Goal: Find specific page/section: Find specific page/section

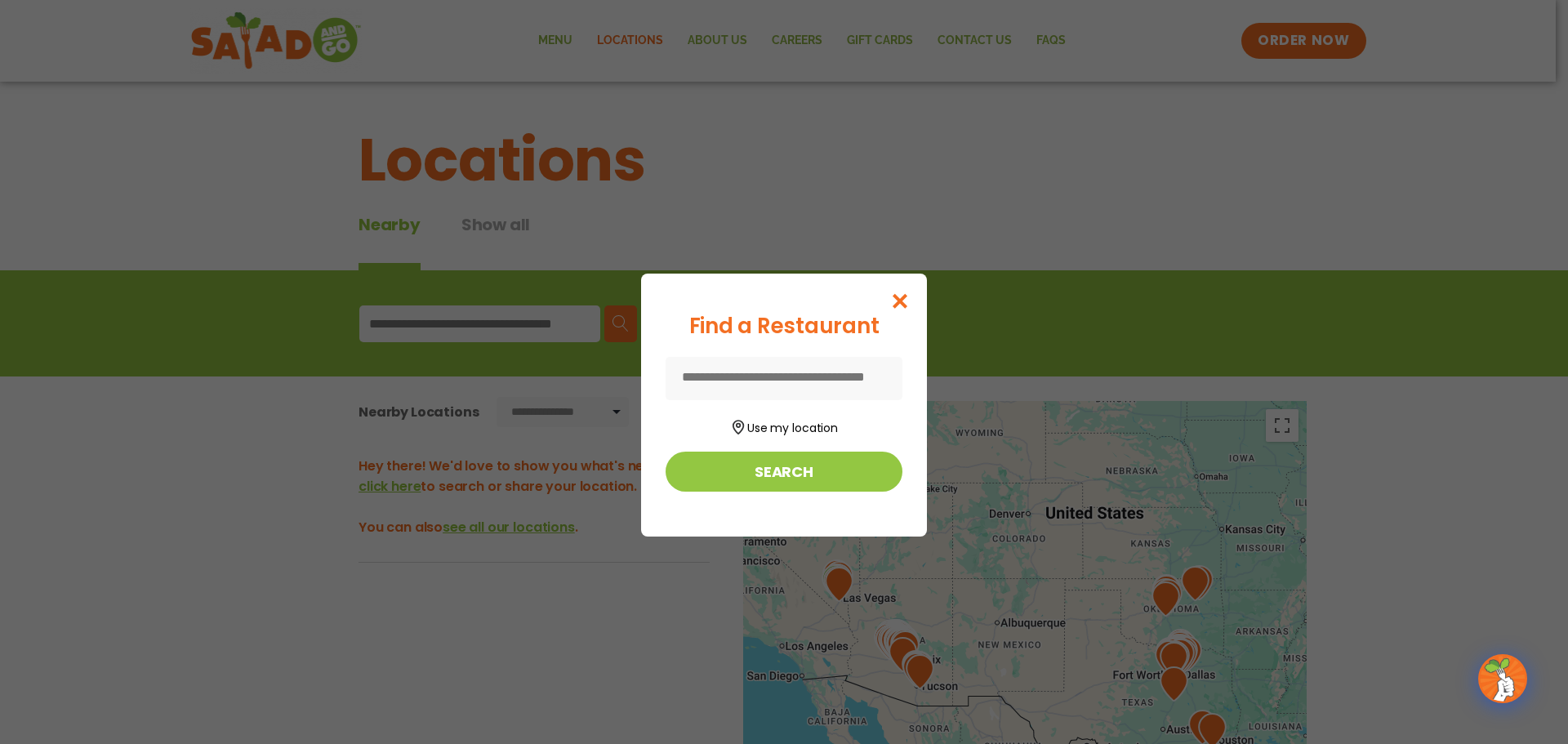
click at [731, 374] on input at bounding box center [784, 378] width 237 height 43
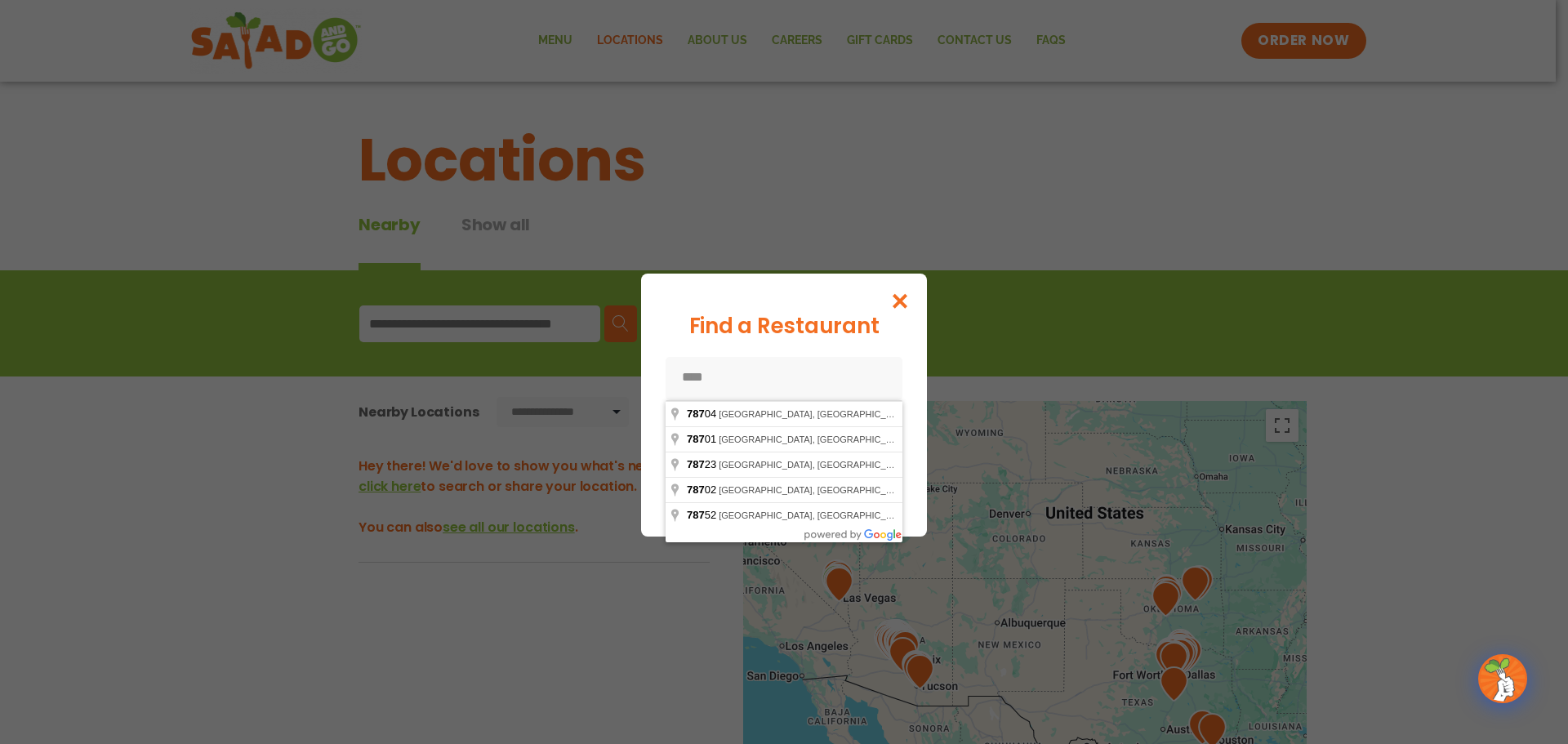
type input "*****"
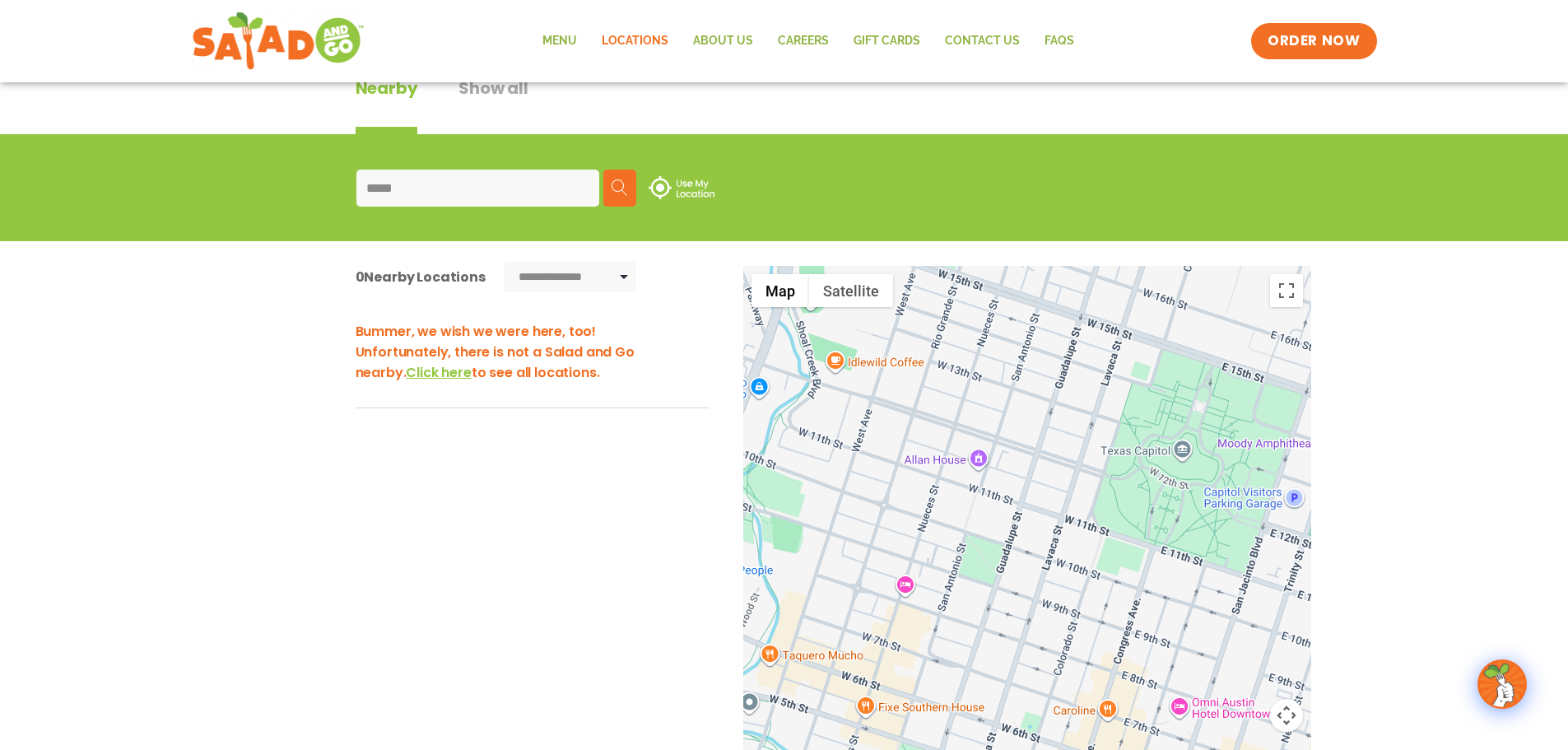
scroll to position [165, 0]
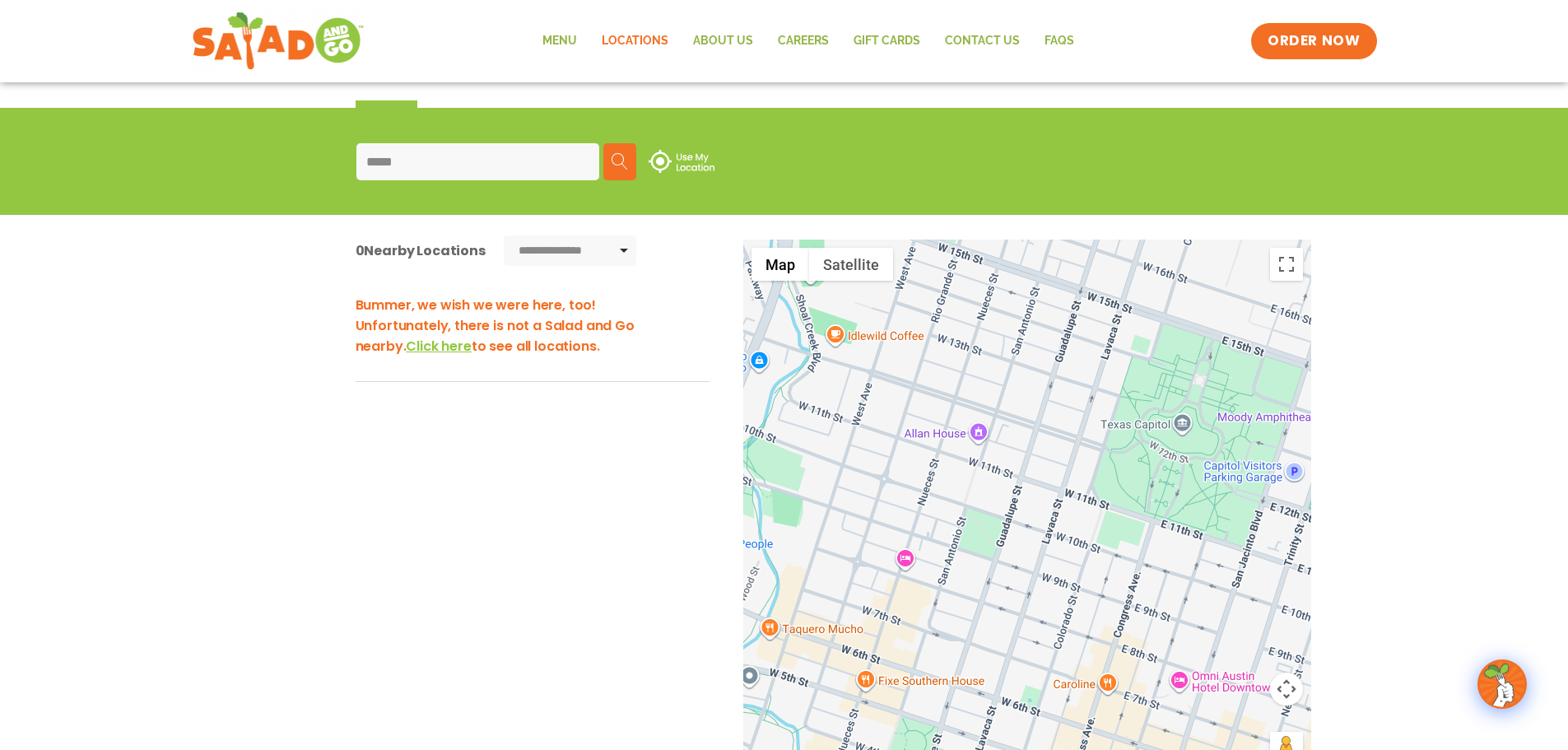
click at [405, 345] on span "Click here" at bounding box center [438, 346] width 65 height 19
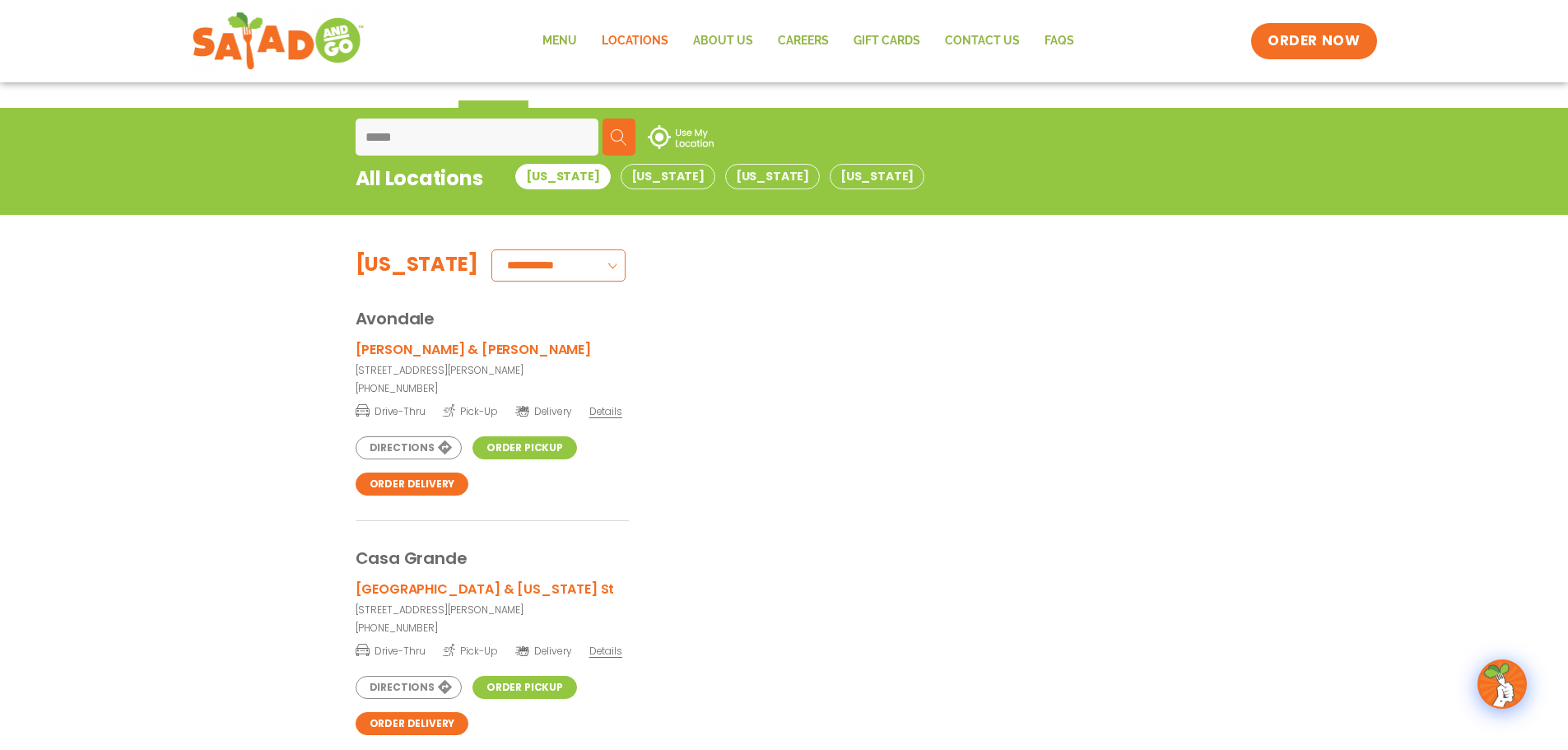
click at [402, 135] on input "*****" at bounding box center [478, 137] width 243 height 37
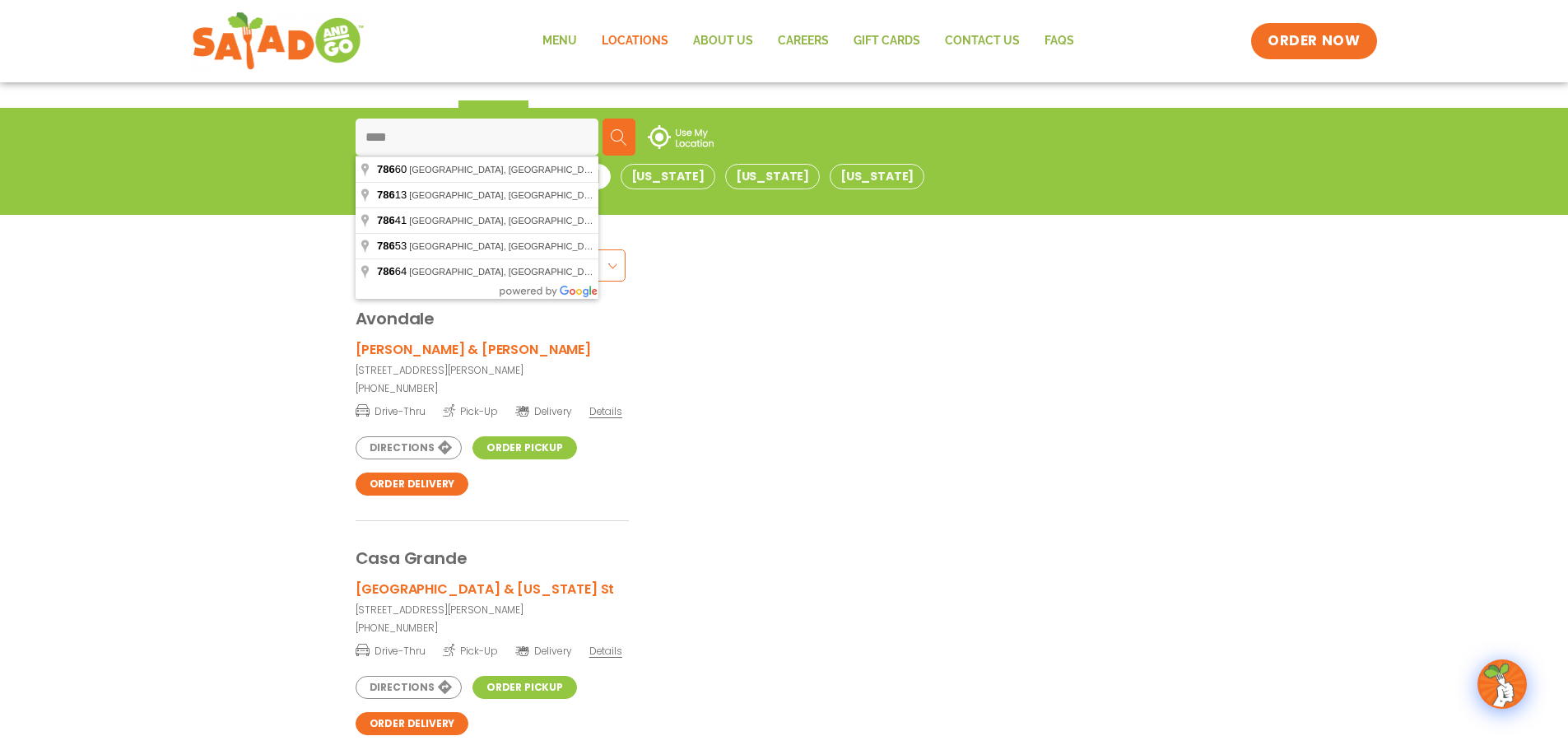
type input "*****"
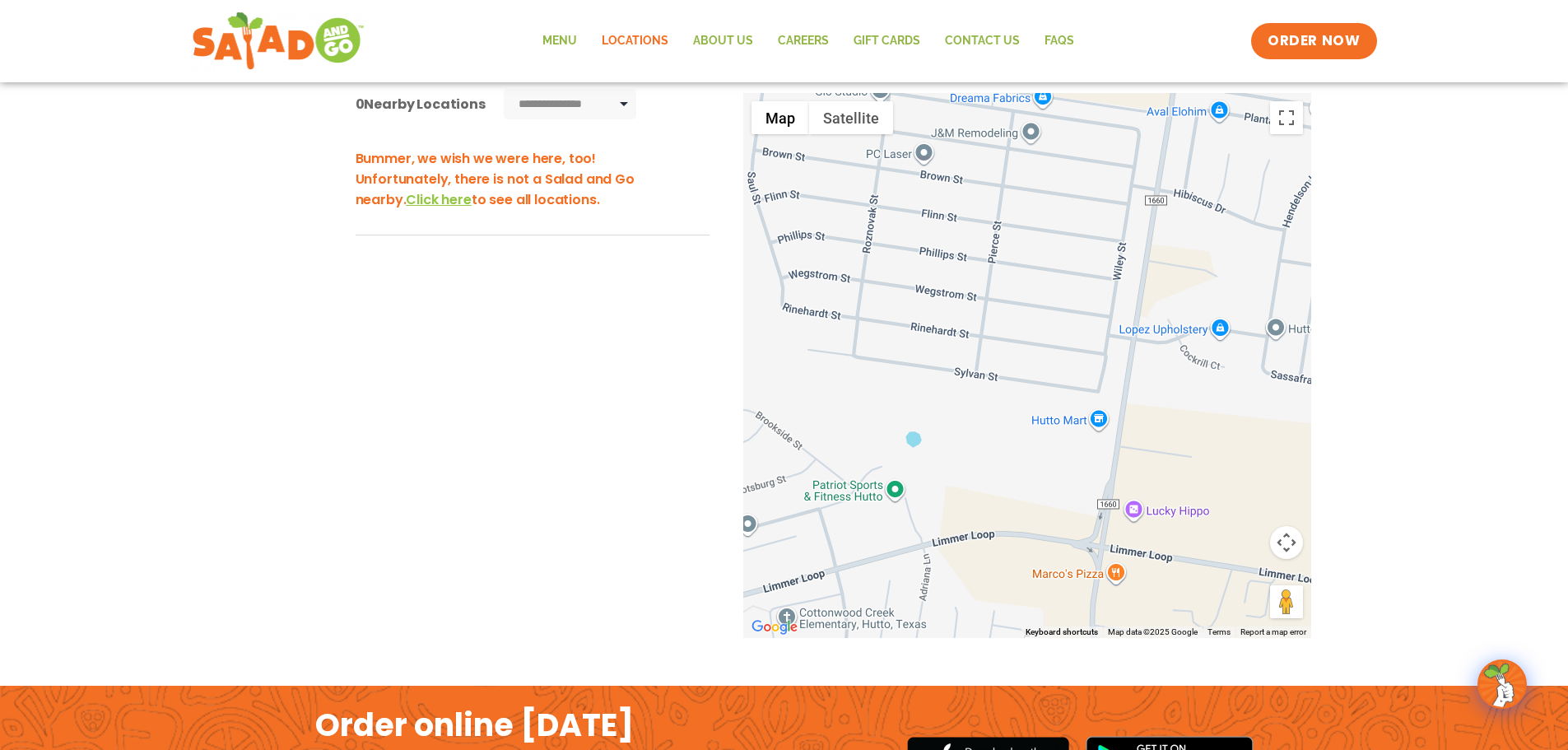
scroll to position [329, 0]
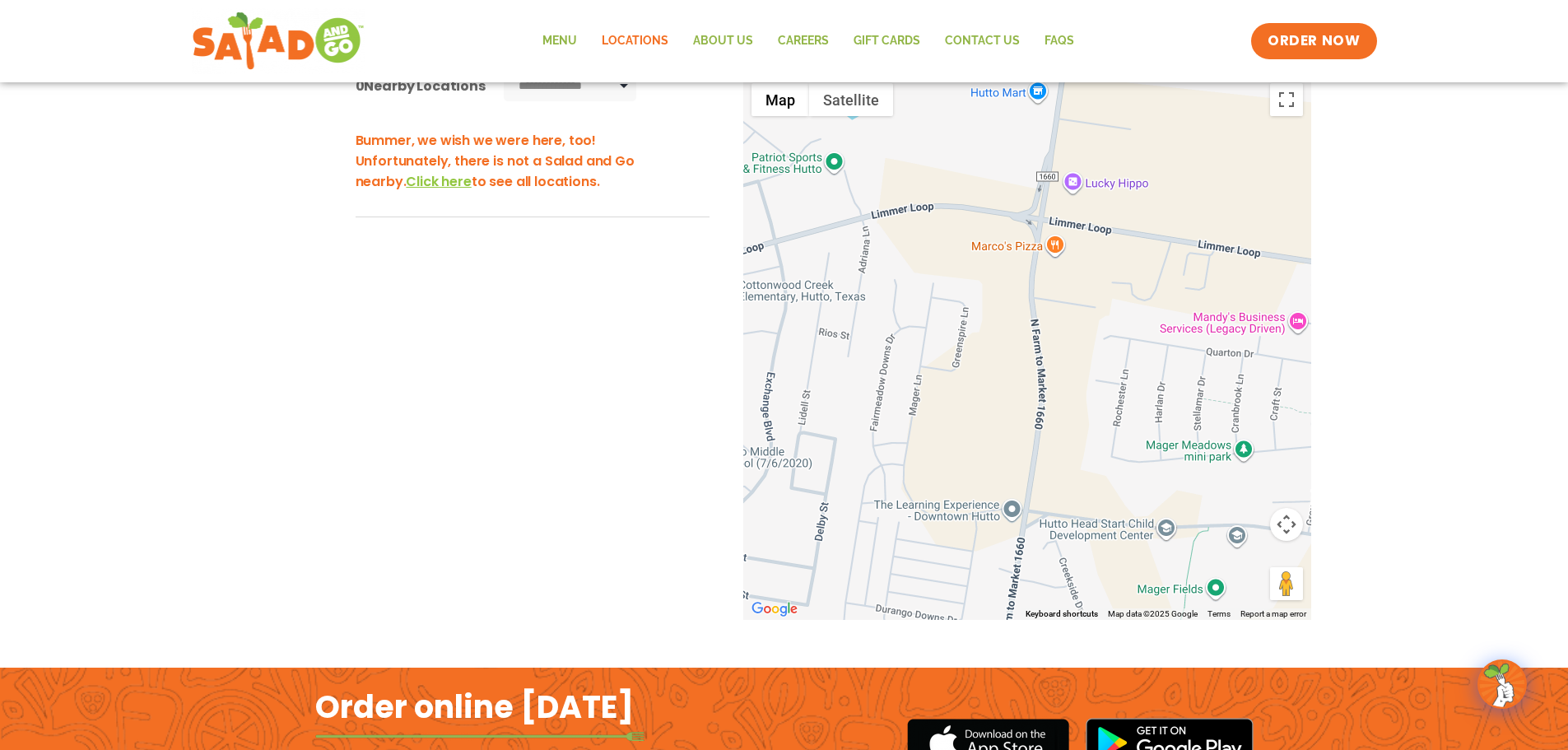
drag, startPoint x: 1072, startPoint y: 379, endPoint x: 1015, endPoint y: 64, distance: 320.1
click at [1015, 64] on body "**********" at bounding box center [784, 295] width 1568 height 1248
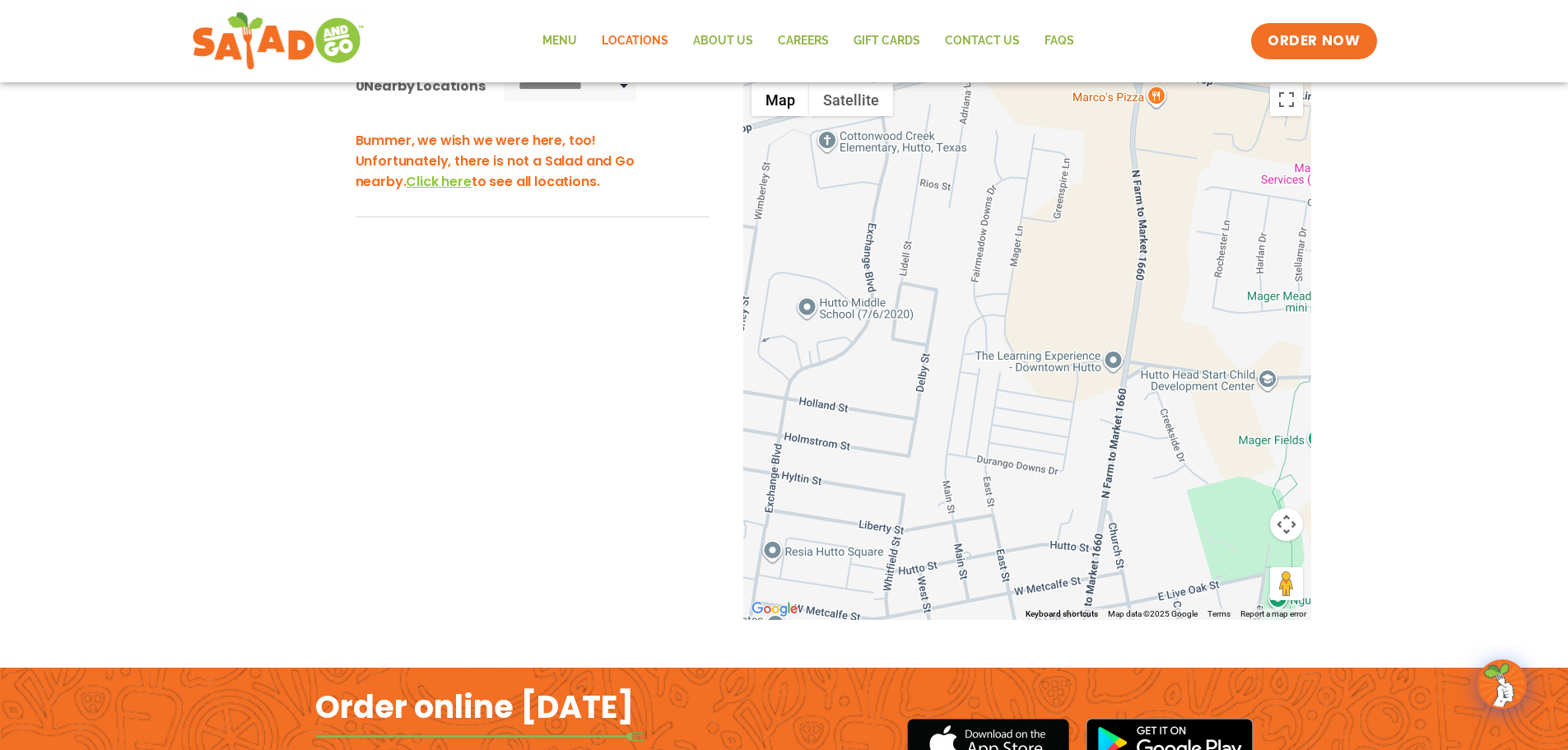
drag, startPoint x: 1102, startPoint y: 443, endPoint x: 1264, endPoint y: 293, distance: 220.8
click at [1264, 293] on div at bounding box center [1027, 347] width 568 height 545
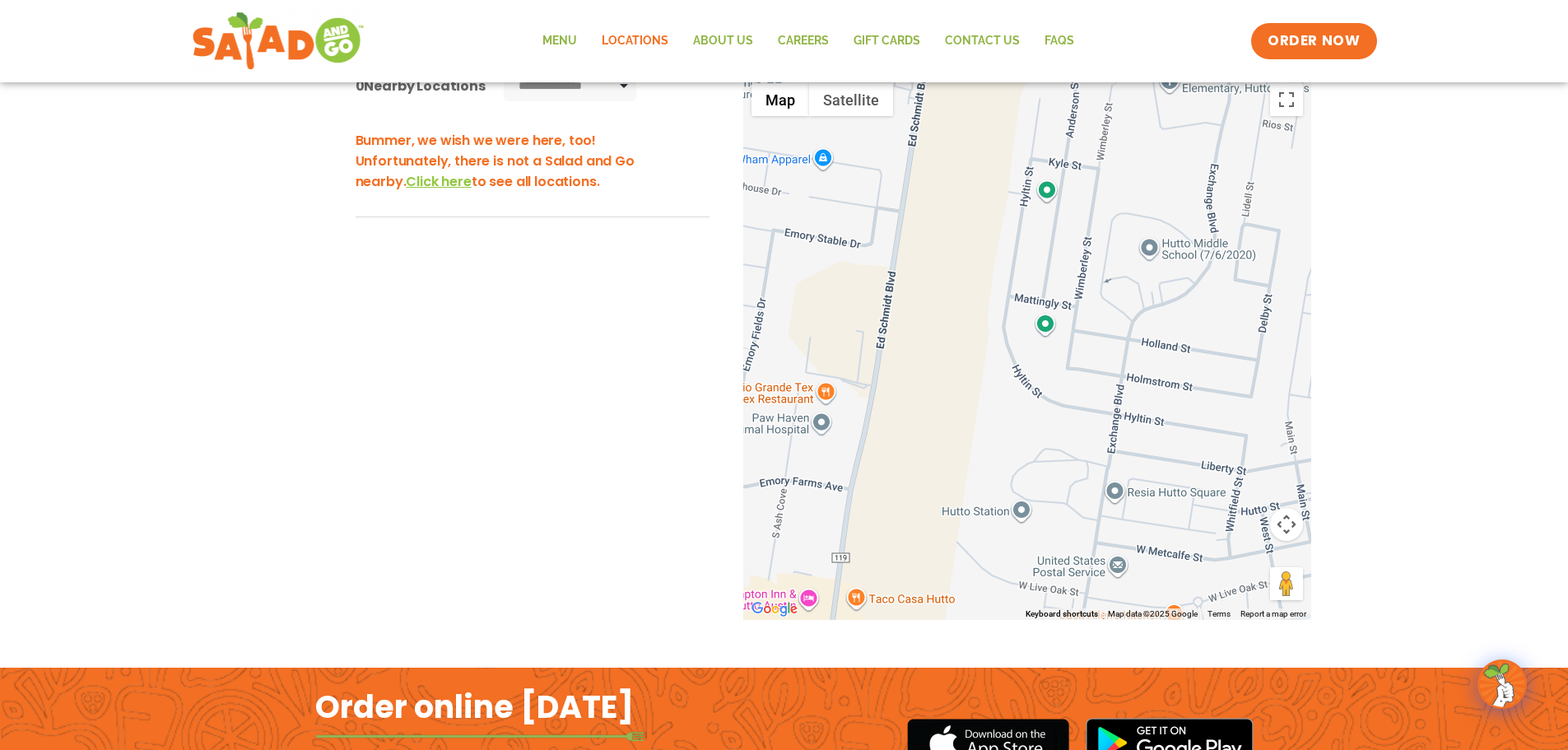
drag, startPoint x: 996, startPoint y: 391, endPoint x: 1278, endPoint y: 330, distance: 288.5
click at [1276, 332] on div at bounding box center [1027, 347] width 568 height 545
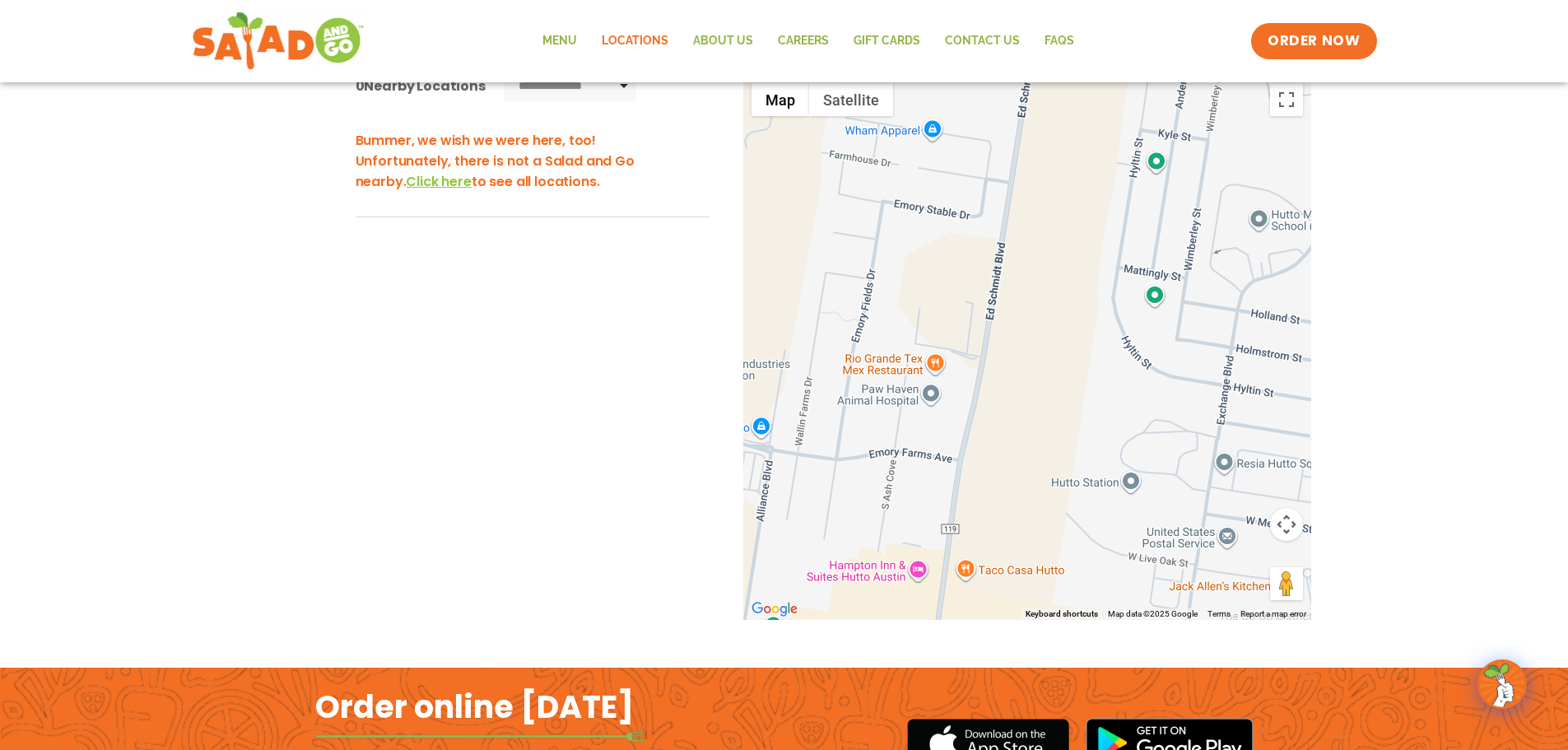
drag, startPoint x: 967, startPoint y: 425, endPoint x: 1073, endPoint y: 401, distance: 108.7
click at [1073, 401] on div at bounding box center [1027, 347] width 568 height 545
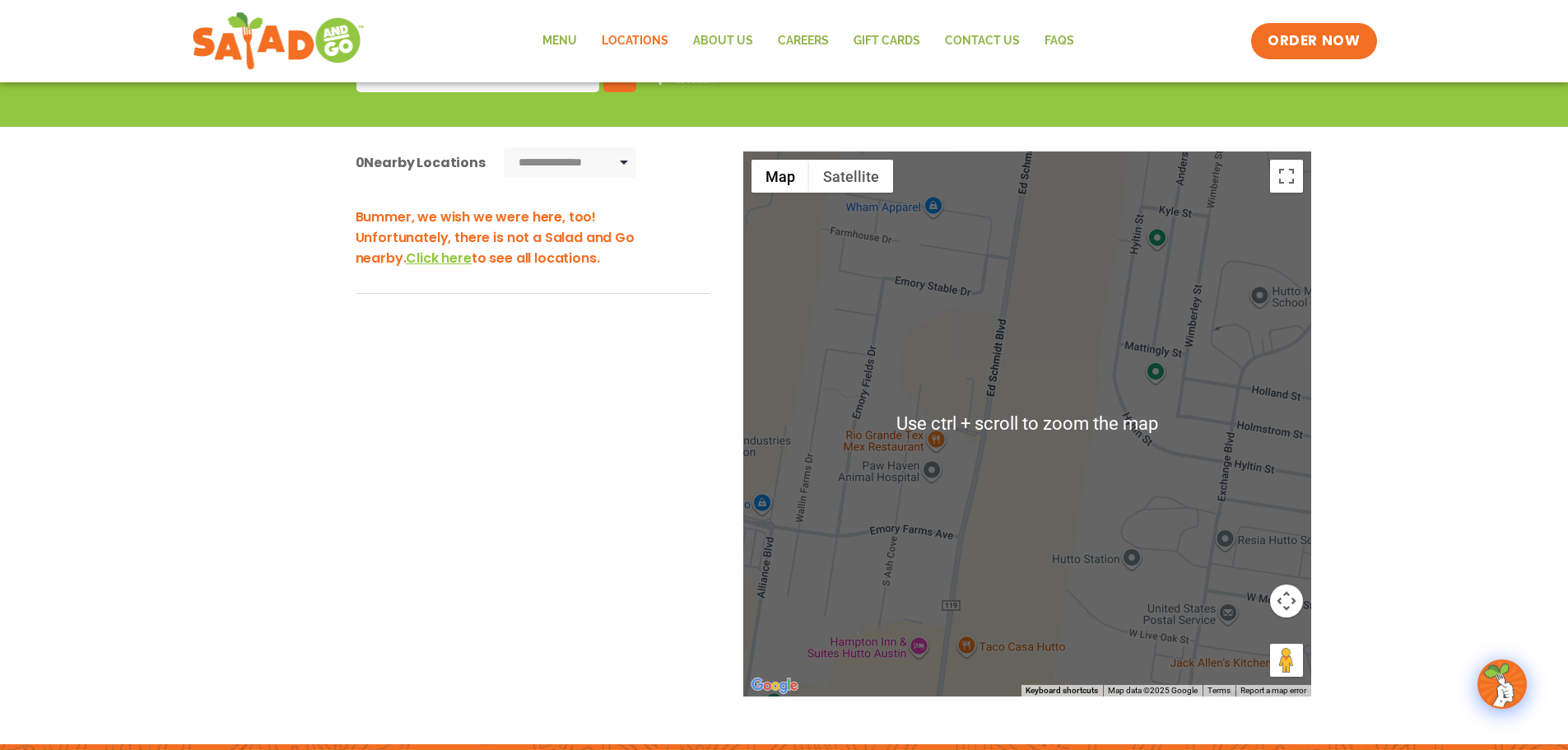
scroll to position [247, 0]
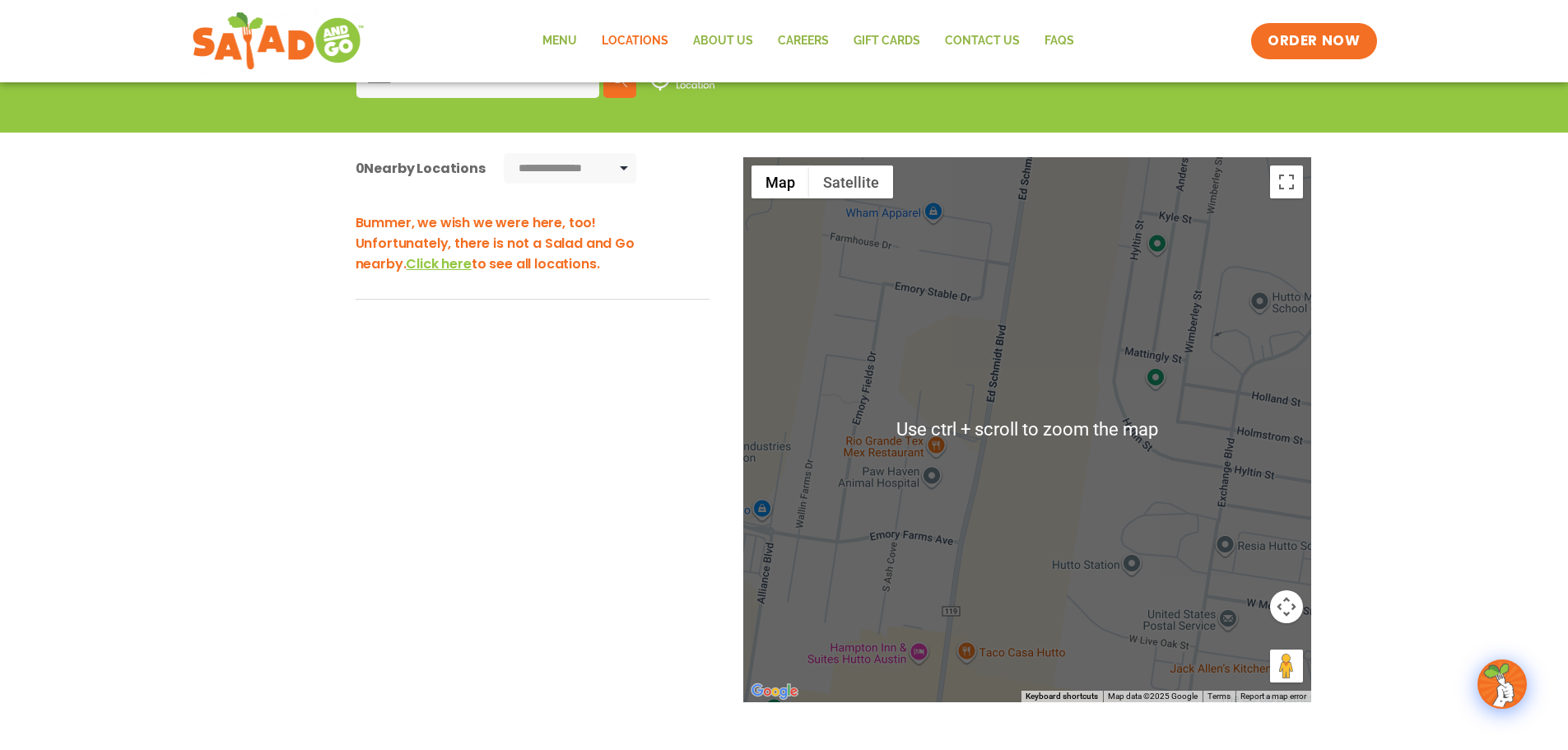
click at [1052, 403] on div at bounding box center [1027, 430] width 568 height 545
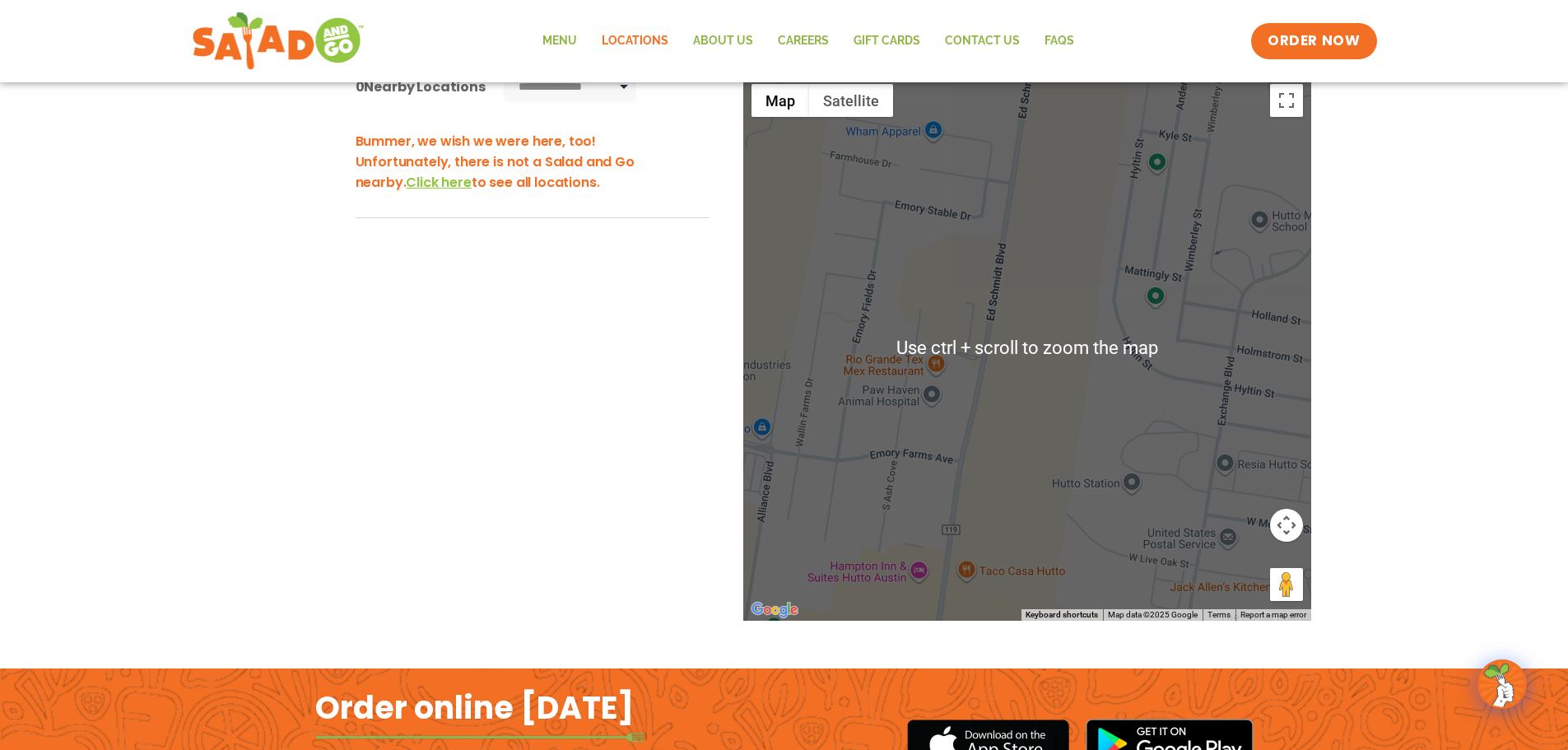
scroll to position [329, 0]
click at [1056, 391] on div at bounding box center [1027, 347] width 568 height 545
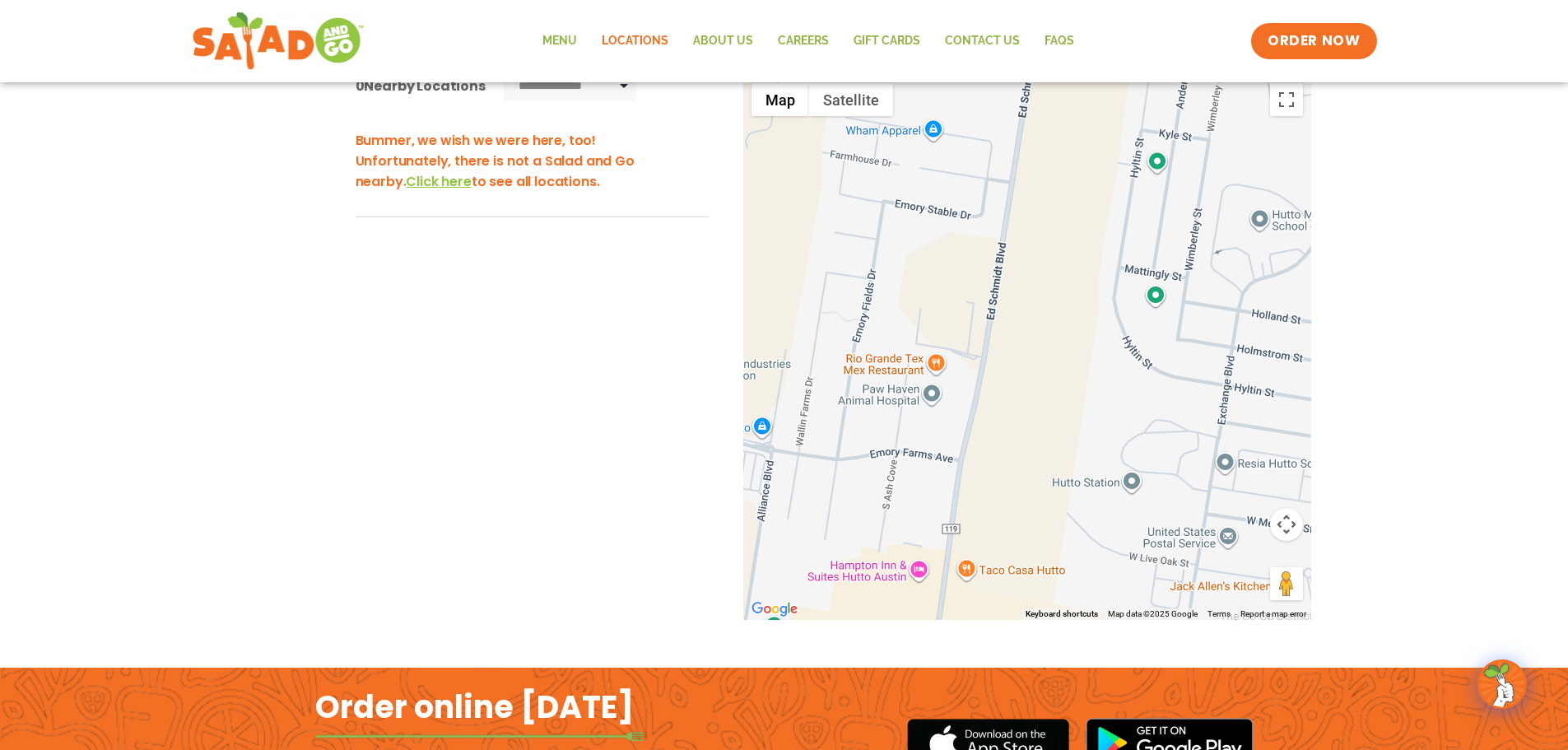
click at [1067, 478] on div at bounding box center [1027, 347] width 568 height 545
click at [1065, 477] on div at bounding box center [1027, 347] width 568 height 545
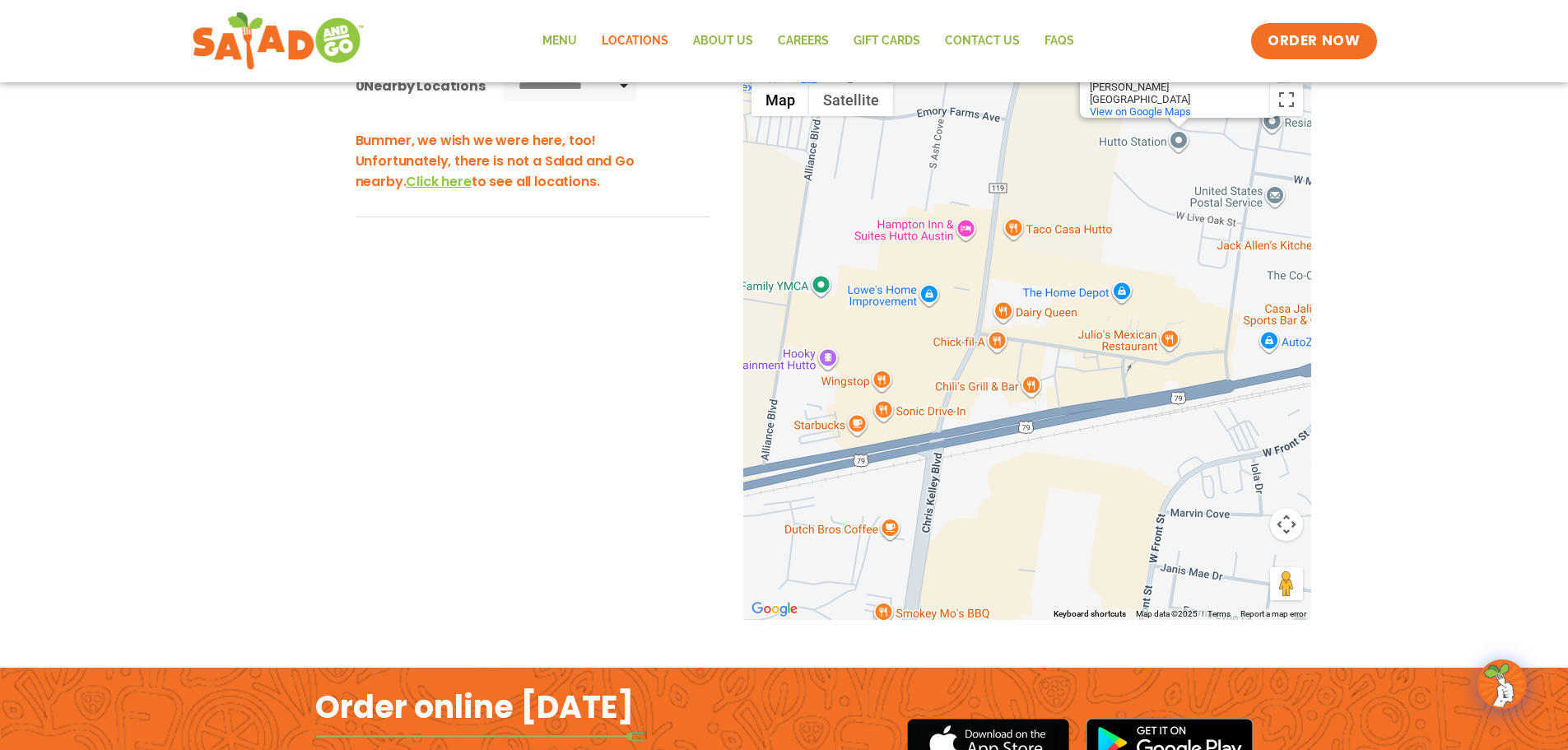
drag, startPoint x: 989, startPoint y: 500, endPoint x: 1037, endPoint y: 159, distance: 344.4
click at [1037, 159] on div "[PERSON_NAME][GEOGRAPHIC_DATA] [PERSON_NAME][GEOGRAPHIC_DATA] [STREET_ADDRESS][…" at bounding box center [1027, 347] width 568 height 545
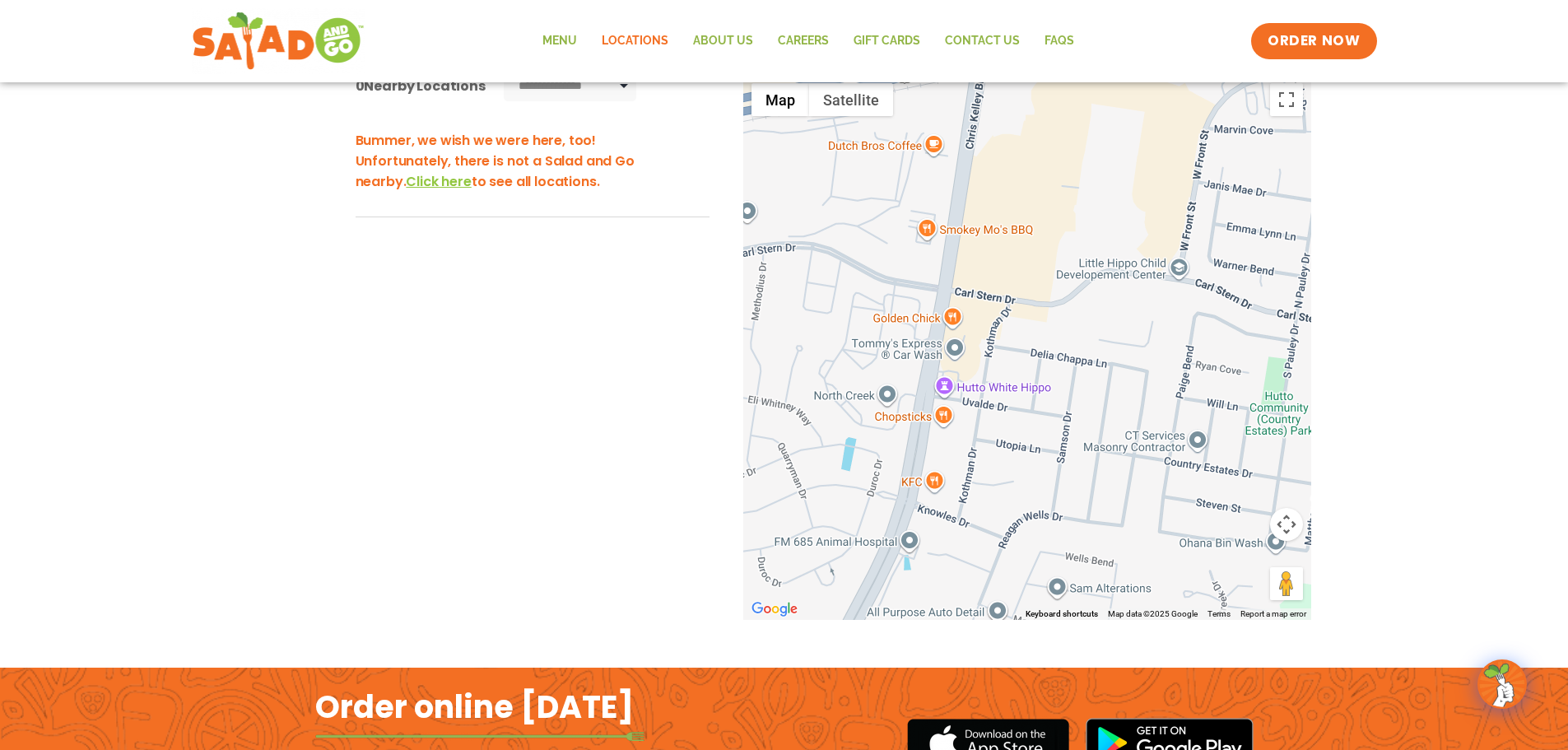
drag, startPoint x: 1005, startPoint y: 498, endPoint x: 1048, endPoint y: 121, distance: 379.4
click at [1048, 121] on div "[PERSON_NAME][GEOGRAPHIC_DATA] [PERSON_NAME][GEOGRAPHIC_DATA] [STREET_ADDRESS][…" at bounding box center [1027, 347] width 568 height 545
